Goal: Transaction & Acquisition: Purchase product/service

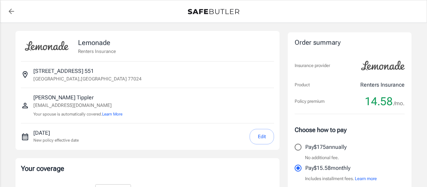
select select "15000"
select select "500"
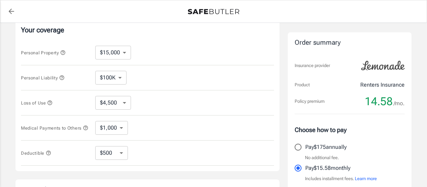
scroll to position [137, 0]
click at [123, 53] on select "$10,000 $15,000 $20,000 $25,000 $30,000 $40,000 $50,000 $100K $150K $200K $250K" at bounding box center [113, 54] width 36 height 14
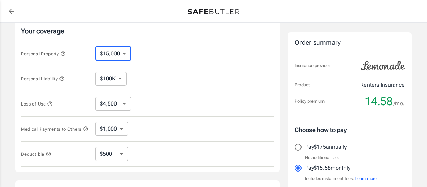
select select "10000"
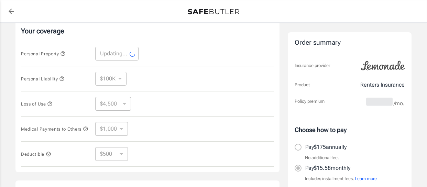
select select "10000"
select select "3000"
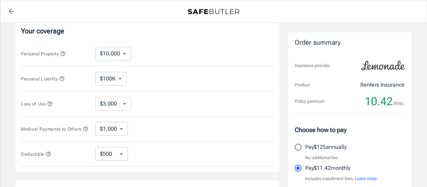
click at [121, 77] on select "$100K $200K $300K $400K $500K" at bounding box center [110, 79] width 31 height 14
click at [134, 84] on div "$100K $200K $300K $400K $500K ​" at bounding box center [116, 79] width 42 height 14
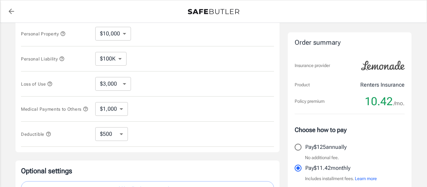
scroll to position [172, 0]
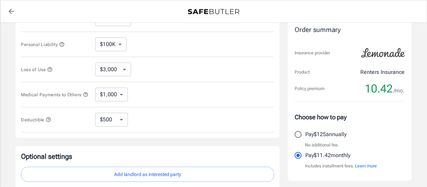
click at [123, 70] on select "$3,000 $6,000 $12,000 $21,000 $36,000 $60,000 $96,000 $153K $198K" at bounding box center [113, 70] width 36 height 14
click at [149, 73] on div "Loss of Use $3,000 $6,000 $12,000 $21,000 $36,000 $60,000 $96,000 $153K $198K ​" at bounding box center [147, 69] width 253 height 25
click at [115, 93] on select "$1,000 $2,000 $3,000 $4,000 $5,000" at bounding box center [111, 95] width 33 height 14
click at [144, 94] on div "Medical Payments to Others $1,000 $2,000 $3,000 $4,000 $5,000 ​" at bounding box center [147, 94] width 253 height 25
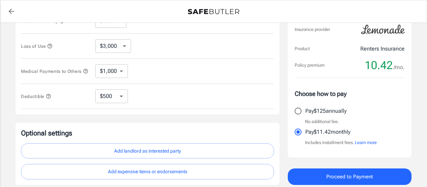
scroll to position [206, 0]
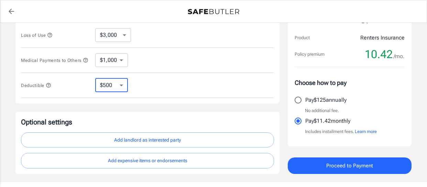
click at [121, 87] on select "$250 $500 $1,000 $2,500" at bounding box center [111, 85] width 33 height 14
select select "250"
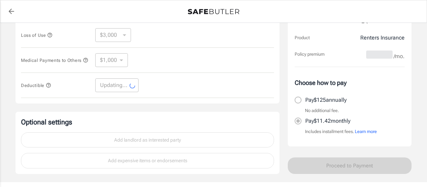
select select "250"
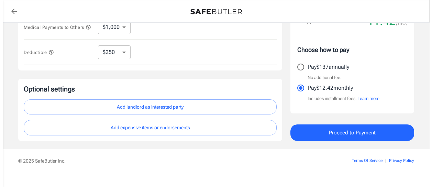
scroll to position [240, 0]
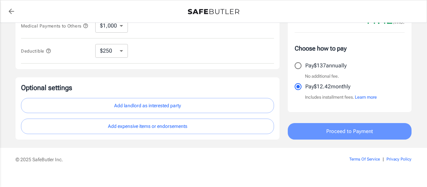
click at [324, 129] on button "Proceed to Payment" at bounding box center [349, 131] width 124 height 16
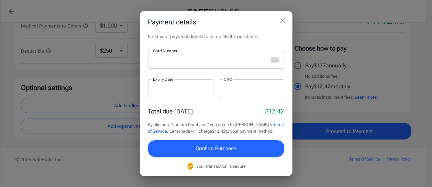
click at [267, 123] on link "Terms of Service" at bounding box center [216, 128] width 136 height 12
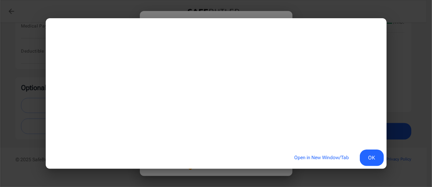
click at [368, 156] on button "OK" at bounding box center [372, 157] width 24 height 16
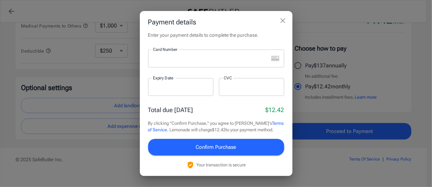
scroll to position [0, 0]
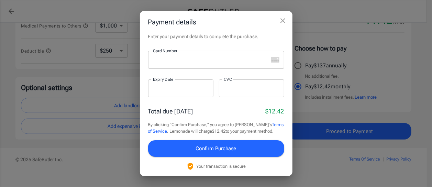
click at [192, 64] on div at bounding box center [208, 60] width 120 height 18
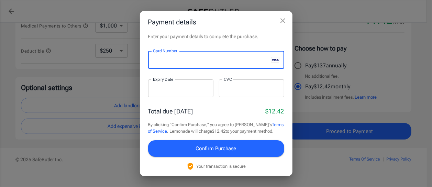
click at [176, 94] on div at bounding box center [180, 88] width 65 height 18
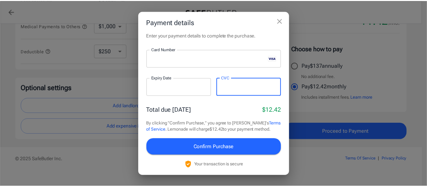
scroll to position [8, 0]
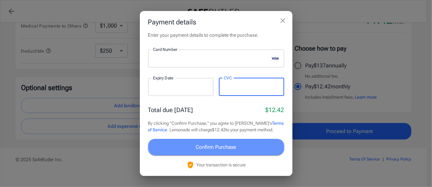
click at [219, 144] on span "Confirm Purchase" at bounding box center [216, 147] width 41 height 9
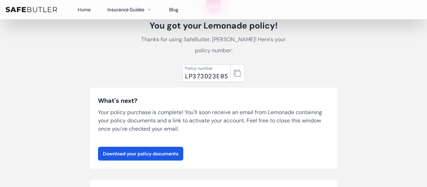
scroll to position [34, 0]
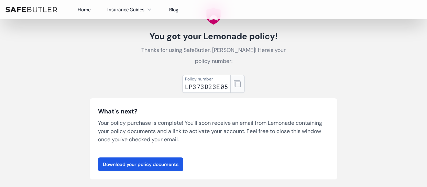
click at [236, 85] on icon "button" at bounding box center [237, 83] width 7 height 7
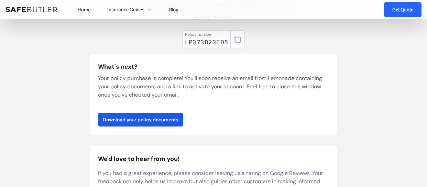
scroll to position [69, 0]
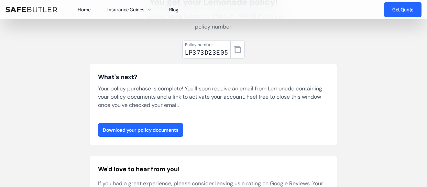
click at [146, 128] on link "Download your policy documents" at bounding box center [140, 130] width 85 height 14
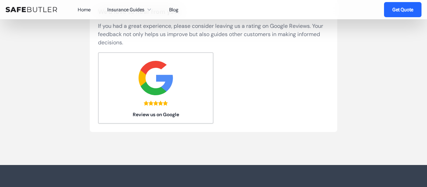
scroll to position [275, 0]
